Goal: Task Accomplishment & Management: Complete application form

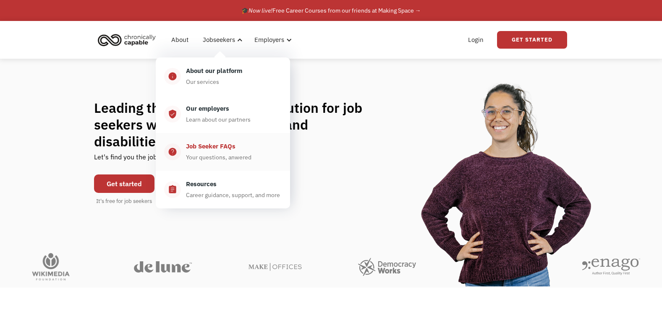
click at [211, 142] on div "Job Seeker FAQs" at bounding box center [211, 146] width 50 height 10
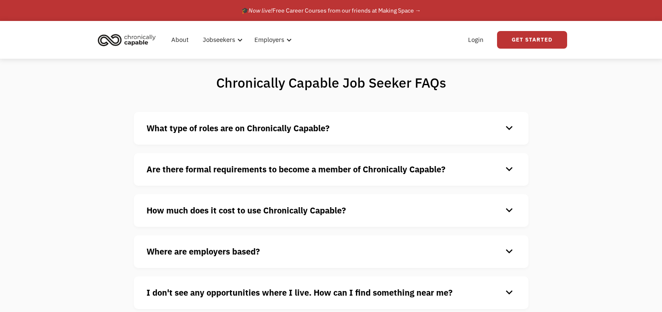
click at [226, 119] on div "What type of roles are on Chronically Capable? keyboard_arrow_down We offer a r…" at bounding box center [331, 128] width 394 height 33
click at [228, 125] on strong "What type of roles are on Chronically Capable?" at bounding box center [237, 128] width 183 height 11
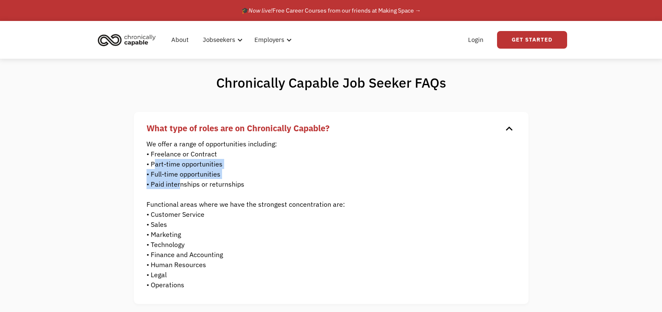
drag, startPoint x: 154, startPoint y: 162, endPoint x: 178, endPoint y: 188, distance: 35.6
click at [178, 188] on p "We offer a range of opportunities including: • Freelance or Contract • Part-tim…" at bounding box center [324, 214] width 357 height 151
drag, startPoint x: 178, startPoint y: 188, endPoint x: 240, endPoint y: 190, distance: 61.3
click at [240, 190] on p "We offer a range of opportunities including: • Freelance or Contract • Part-tim…" at bounding box center [324, 214] width 357 height 151
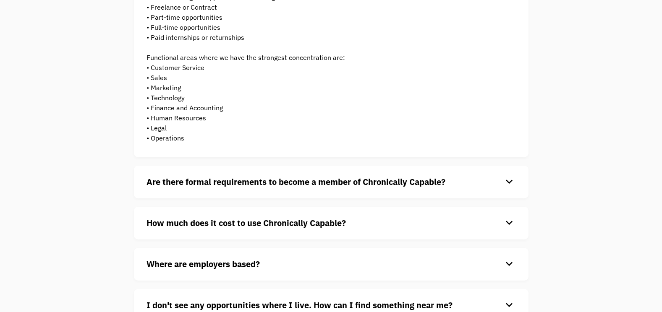
scroll to position [149, 0]
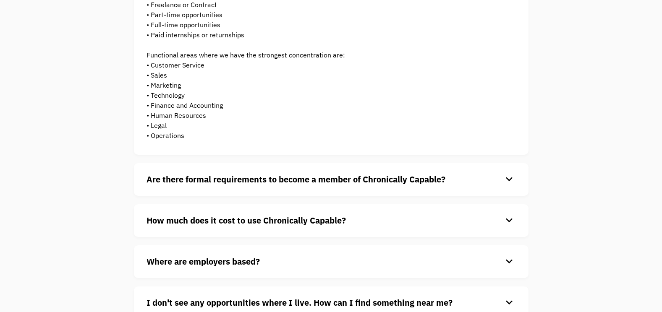
click at [490, 174] on h4 "Are there formal requirements to become a member of Chronically Capable?" at bounding box center [324, 179] width 356 height 13
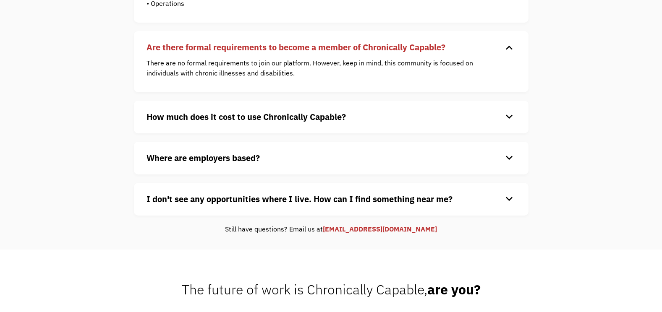
scroll to position [300, 0]
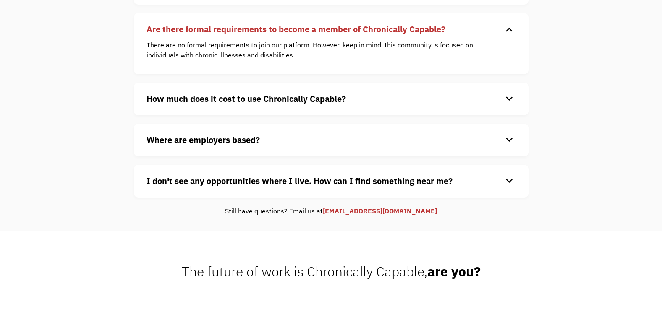
click at [457, 96] on h4 "How much does it cost to use Chronically Capable?" at bounding box center [324, 99] width 356 height 13
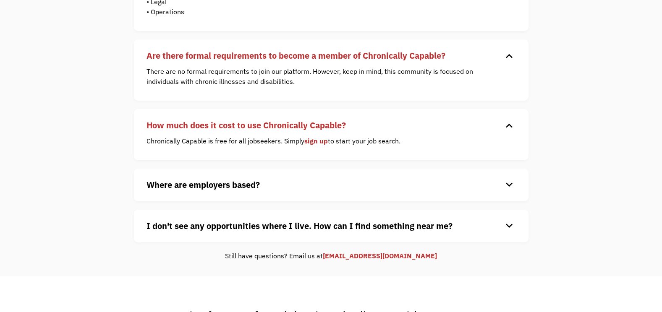
scroll to position [305, 0]
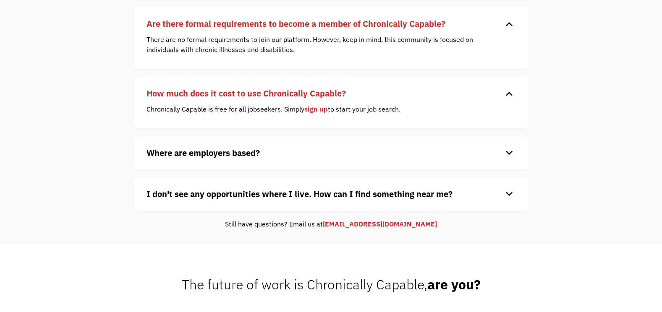
click at [478, 158] on h4 "Where are employers based?" at bounding box center [324, 153] width 356 height 13
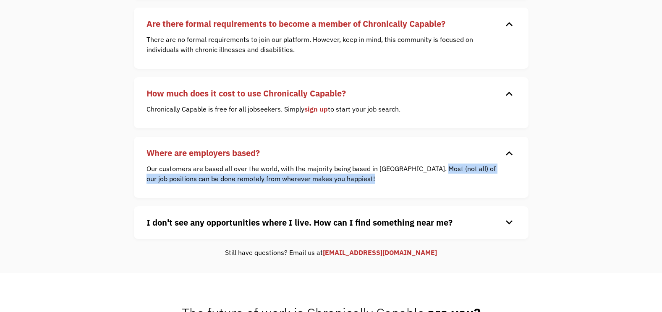
drag, startPoint x: 432, startPoint y: 169, endPoint x: 368, endPoint y: 183, distance: 65.7
click at [368, 183] on p "Our customers are based all over the world, with the majority being based in th…" at bounding box center [324, 174] width 357 height 20
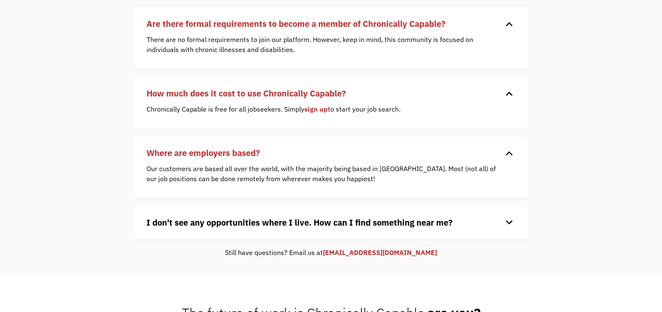
drag, startPoint x: 368, startPoint y: 183, endPoint x: 416, endPoint y: 221, distance: 61.2
click at [416, 221] on strong "I don't see any opportunities where I live. How can I find something near me?" at bounding box center [299, 222] width 306 height 11
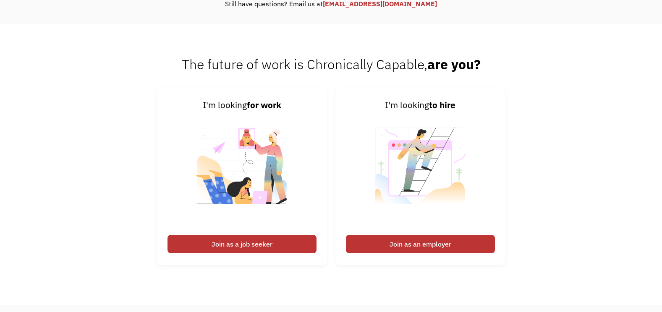
scroll to position [592, 0]
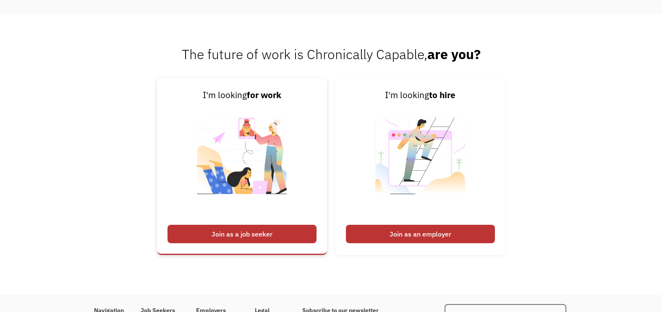
click at [278, 242] on div "Join as a job seeker" at bounding box center [241, 234] width 149 height 18
click at [252, 232] on div "Join as a job seeker" at bounding box center [241, 234] width 149 height 18
click at [233, 133] on img at bounding box center [242, 161] width 104 height 119
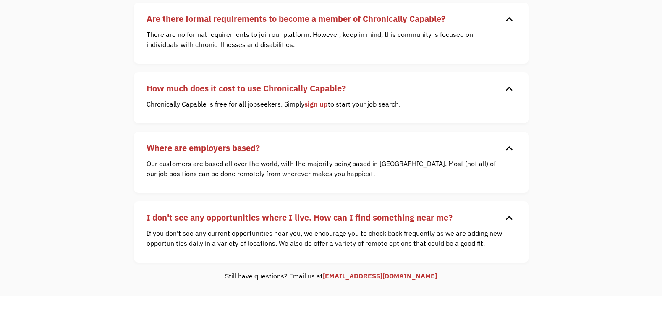
scroll to position [0, 0]
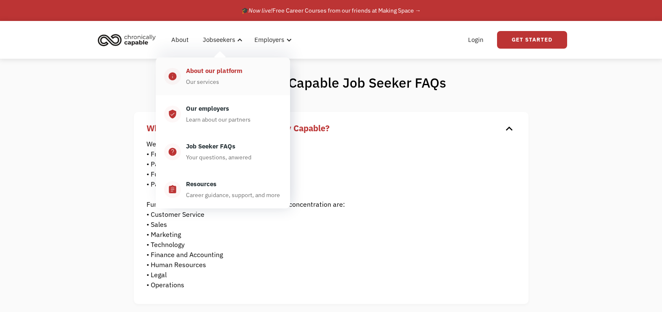
click at [217, 68] on div "About our platform" at bounding box center [214, 71] width 56 height 10
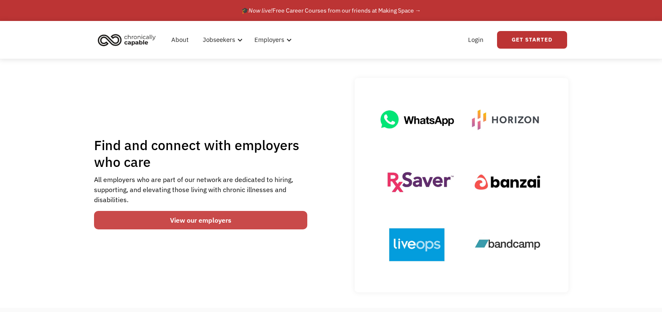
click at [216, 218] on link "View our employers" at bounding box center [201, 220] width 214 height 18
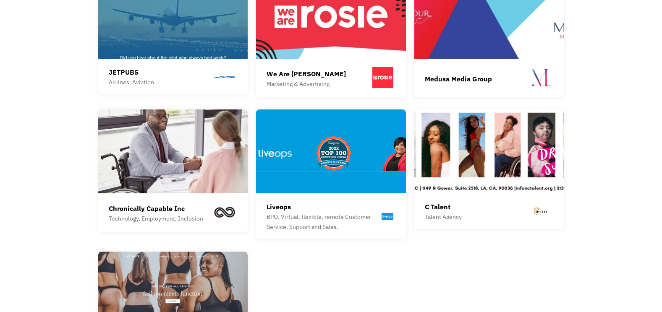
scroll to position [1087, 0]
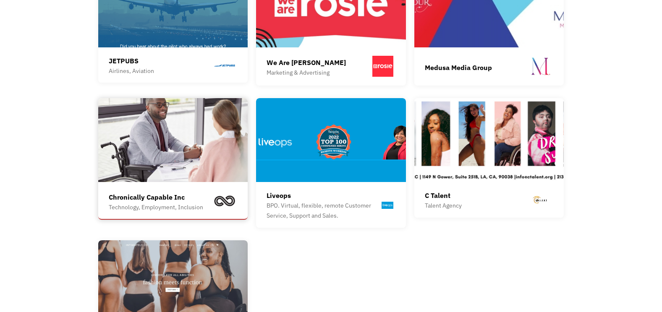
click at [211, 149] on img at bounding box center [173, 140] width 150 height 84
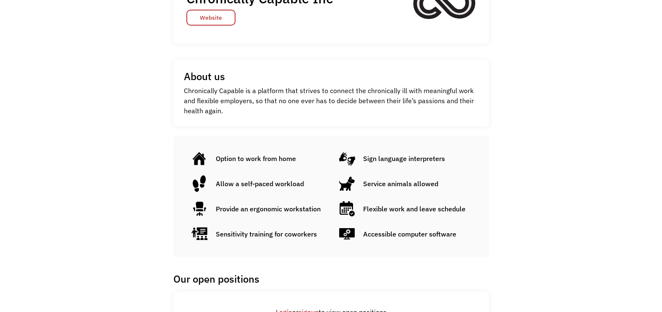
scroll to position [221, 0]
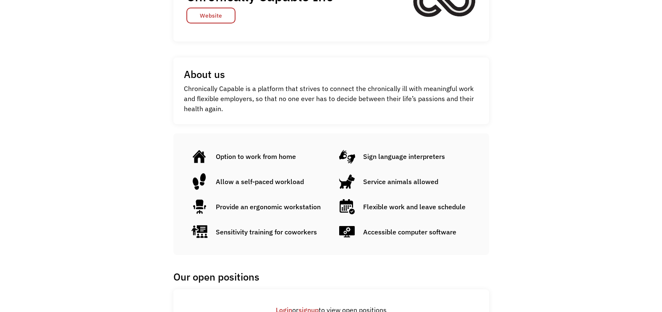
click at [268, 159] on div "Option to work from home" at bounding box center [256, 156] width 80 height 10
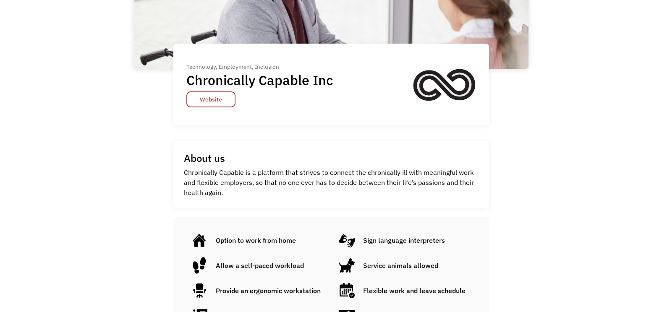
scroll to position [0, 0]
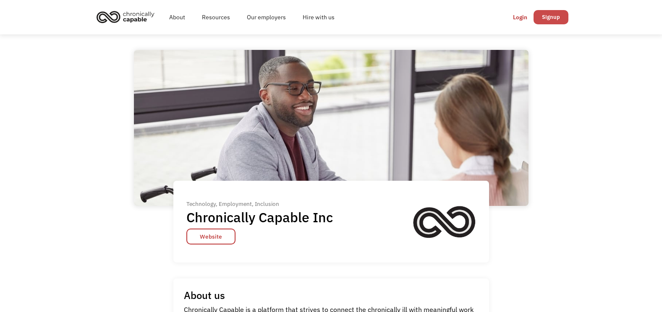
click at [546, 17] on link "Signup" at bounding box center [550, 17] width 35 height 14
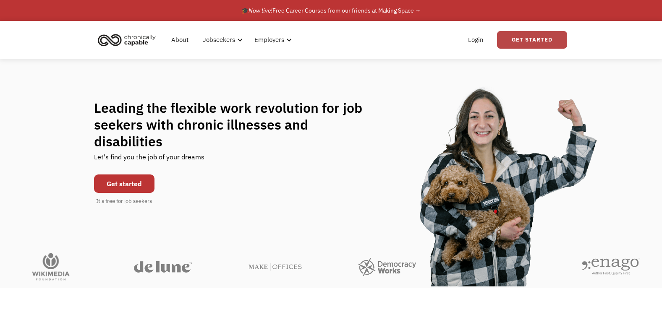
click at [524, 39] on link "Get Started" at bounding box center [532, 40] width 70 height 18
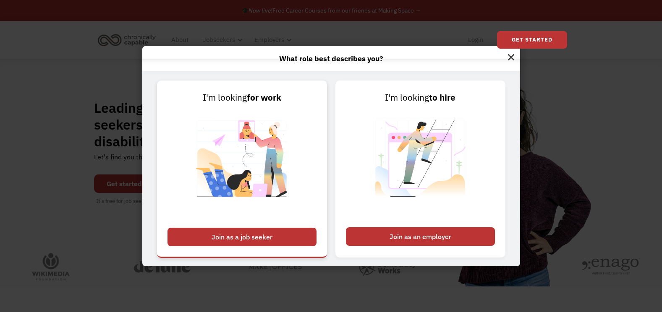
click at [252, 236] on div "Join as a job seeker" at bounding box center [241, 237] width 149 height 18
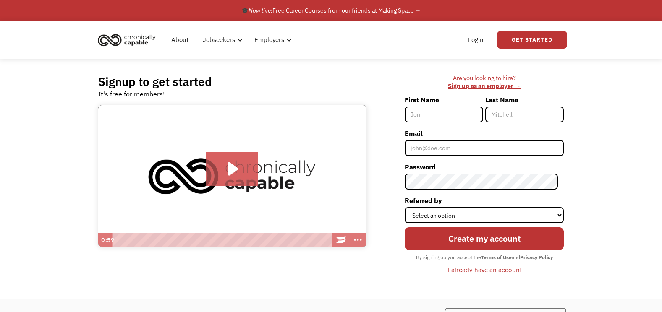
click at [453, 115] on input "First Name" at bounding box center [443, 115] width 78 height 16
click at [428, 115] on input "Dorohy" at bounding box center [443, 115] width 78 height 16
type input "Dorothy"
click at [506, 111] on input "Last Name" at bounding box center [524, 115] width 78 height 16
type input "[PERSON_NAME]"
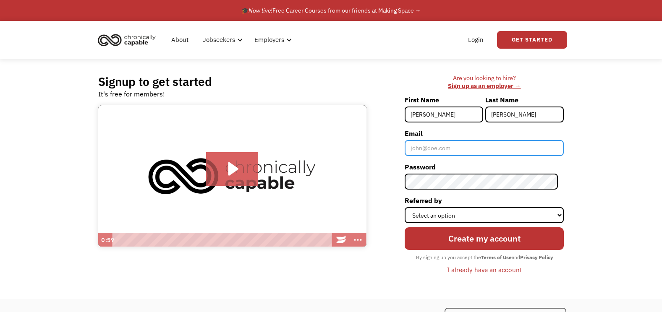
click at [482, 153] on input "Email" at bounding box center [483, 148] width 159 height 16
type input "[EMAIL_ADDRESS][DOMAIN_NAME]"
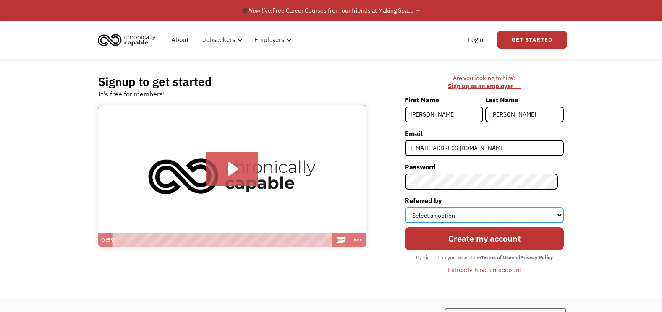
click at [507, 217] on select "Select an option Instagram Facebook Twitter Search Engine News Article Word of …" at bounding box center [483, 215] width 159 height 16
select select "Other"
click at [410, 207] on select "Select an option Instagram Facebook Twitter Search Engine News Article Word of …" at bounding box center [483, 215] width 159 height 16
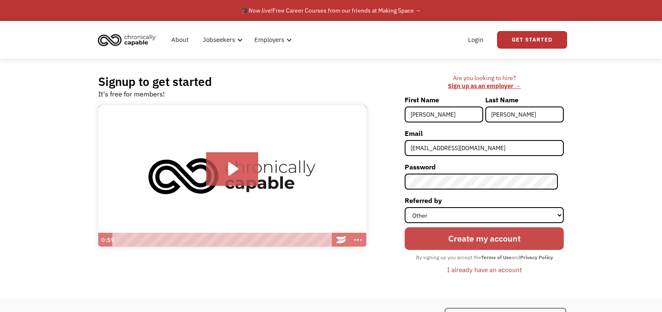
click at [470, 240] on input "Create my account" at bounding box center [483, 238] width 159 height 23
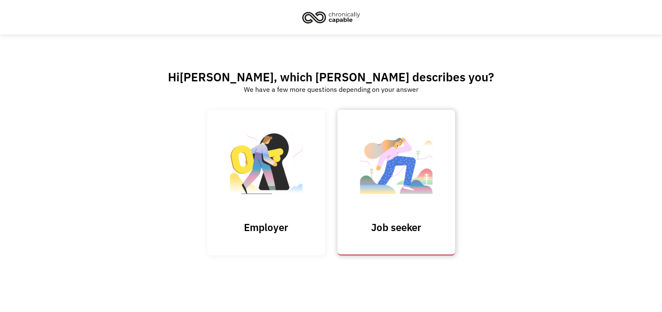
click at [384, 177] on img at bounding box center [396, 168] width 84 height 82
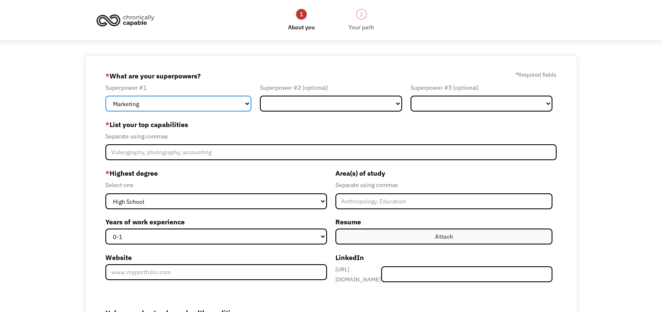
click at [214, 104] on select "Marketing Human Resources Finance Technology Operations Sales Industrial & Manu…" at bounding box center [178, 104] width 146 height 16
select select "Customer Service"
click at [105, 96] on select "Marketing Human Resources Finance Technology Operations Sales Industrial & Manu…" at bounding box center [178, 104] width 146 height 16
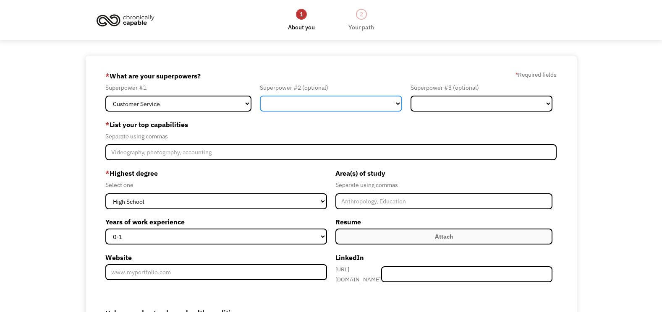
click at [280, 102] on select "Marketing Human Resources Finance Technology Operations Sales Industrial & Manu…" at bounding box center [331, 104] width 142 height 16
click at [357, 105] on select "Marketing Human Resources Finance Technology Operations Sales Industrial & Manu…" at bounding box center [331, 104] width 142 height 16
click at [390, 103] on select "Marketing Human Resources Finance Technology Operations Sales Industrial & Manu…" at bounding box center [331, 104] width 142 height 16
click at [339, 100] on select "Marketing Human Resources Finance Technology Operations Sales Industrial & Manu…" at bounding box center [331, 104] width 142 height 16
select select "Administration"
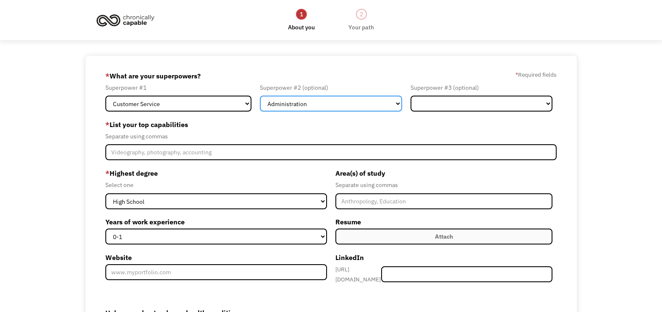
click at [260, 96] on select "Marketing Human Resources Finance Technology Operations Sales Industrial & Manu…" at bounding box center [331, 104] width 142 height 16
click at [332, 103] on select "Marketing Human Resources Finance Technology Operations Sales Industrial & Manu…" at bounding box center [331, 104] width 142 height 16
click at [392, 105] on select "Marketing Human Resources Finance Technology Operations Sales Industrial & Manu…" at bounding box center [331, 104] width 142 height 16
click at [389, 96] on select "Marketing Human Resources Finance Technology Operations Sales Industrial & Manu…" at bounding box center [331, 104] width 142 height 16
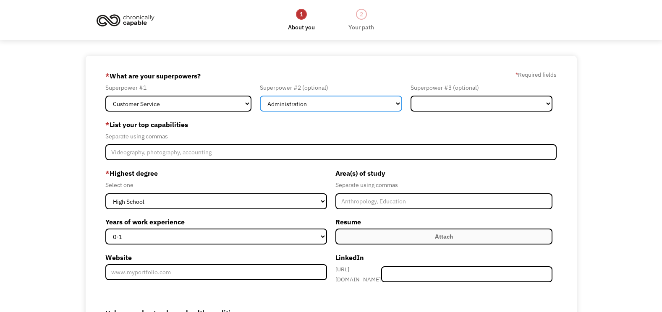
click at [390, 102] on select "Marketing Human Resources Finance Technology Operations Sales Industrial & Manu…" at bounding box center [331, 104] width 142 height 16
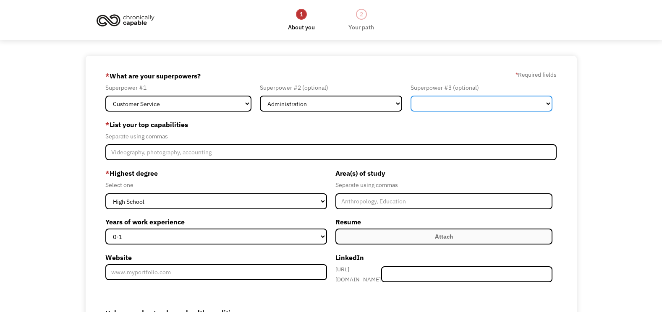
click at [461, 97] on select "Marketing Human Resources Finance Technology Operations Sales Industrial & Manu…" at bounding box center [481, 104] width 142 height 16
select select "Science & Education"
click at [410, 96] on select "Marketing Human Resources Finance Technology Operations Sales Industrial & Manu…" at bounding box center [481, 104] width 142 height 16
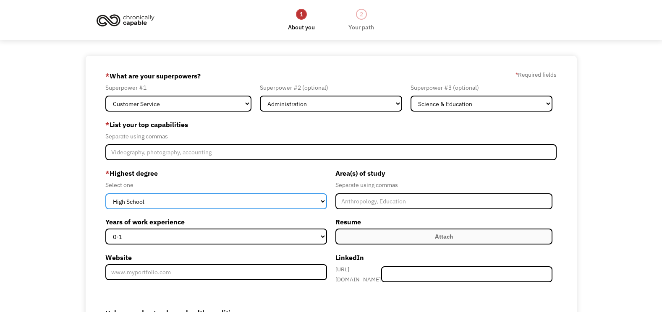
click at [186, 201] on select "High School Associates Bachelors Master's PhD" at bounding box center [216, 201] width 222 height 16
select select "masters"
click at [105, 193] on select "High School Associates Bachelors Master's PhD" at bounding box center [216, 201] width 222 height 16
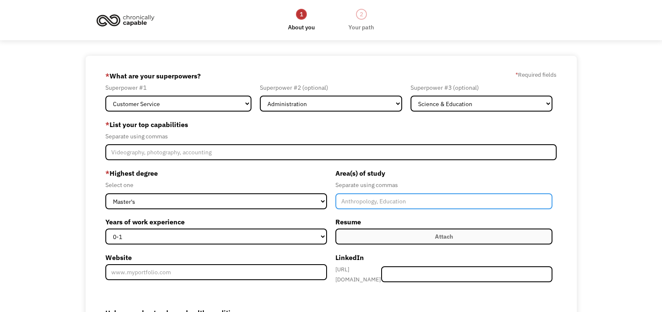
click at [349, 201] on input "Member-Create-Step1" at bounding box center [443, 201] width 217 height 16
type input "Library Science"
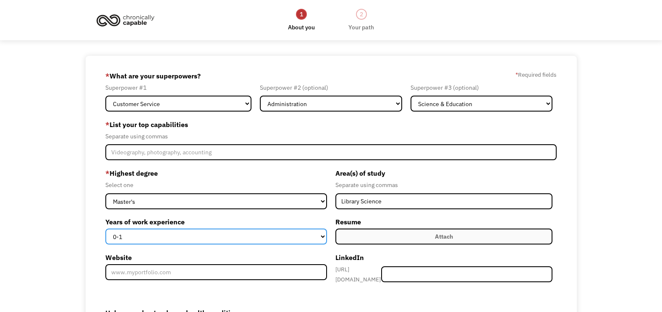
click at [283, 240] on select "0-1 2-4 5-10 11-15 15+" at bounding box center [216, 237] width 222 height 16
select select "5-10"
click at [105, 229] on select "0-1 2-4 5-10 11-15 15+" at bounding box center [216, 237] width 222 height 16
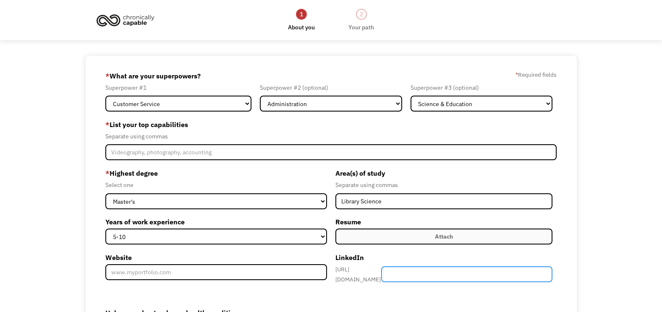
click at [428, 276] on input "Member-Create-Step1" at bounding box center [466, 274] width 171 height 16
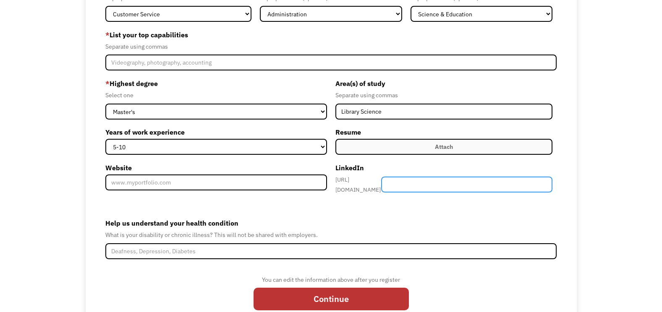
scroll to position [119, 0]
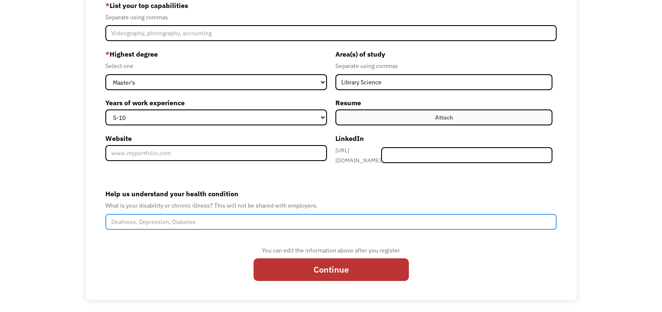
click at [430, 217] on input "Help us understand your health condition" at bounding box center [330, 222] width 451 height 16
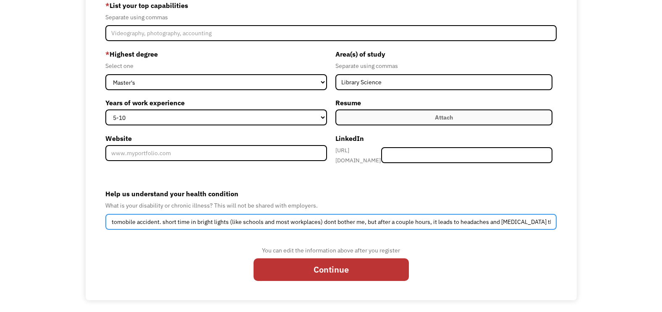
scroll to position [0, 0]
drag, startPoint x: 551, startPoint y: 218, endPoint x: 74, endPoint y: 226, distance: 477.5
click at [71, 227] on div "68e642c01cc328c0bcdce0cd [EMAIL_ADDRESS][DOMAIN_NAME] [PERSON_NAME] Other * Wha…" at bounding box center [331, 119] width 662 height 364
paste input "and blurry vision due to an automobile accident. After a couple hours in bright…"
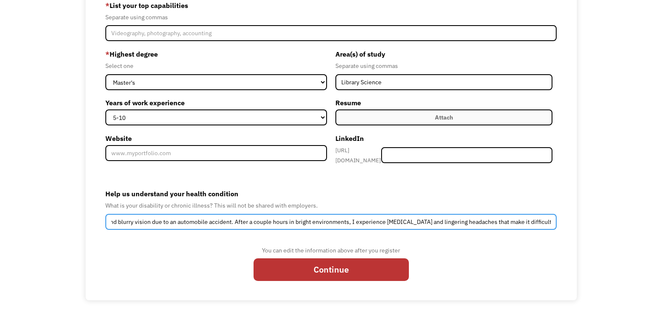
type input "I have severe [MEDICAL_DATA] and blurry vision due to an automobile accident. A…"
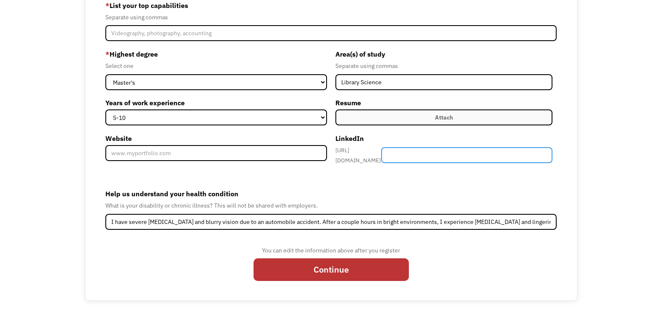
click at [468, 160] on input "Member-Create-Step1" at bounding box center [466, 155] width 171 height 16
paste input "[URL][DOMAIN_NAME][PERSON_NAME]"
type input "[URL][DOMAIN_NAME][PERSON_NAME]"
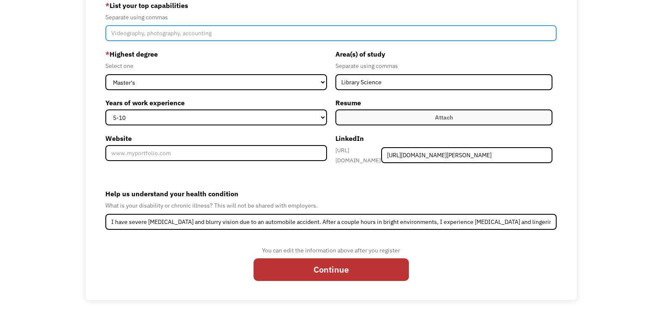
click at [274, 28] on input "Member-Create-Step1" at bounding box center [330, 33] width 451 height 16
drag, startPoint x: 316, startPoint y: 37, endPoint x: 100, endPoint y: 38, distance: 216.1
click at [100, 38] on div "68e642c01cc328c0bcdce0cd [EMAIL_ADDRESS][DOMAIN_NAME] [PERSON_NAME] Other * Wha…" at bounding box center [331, 119] width 491 height 364
type input "creativity, organization, adaptability, teaching and skill sharing, proofreading"
